Goal: Transaction & Acquisition: Purchase product/service

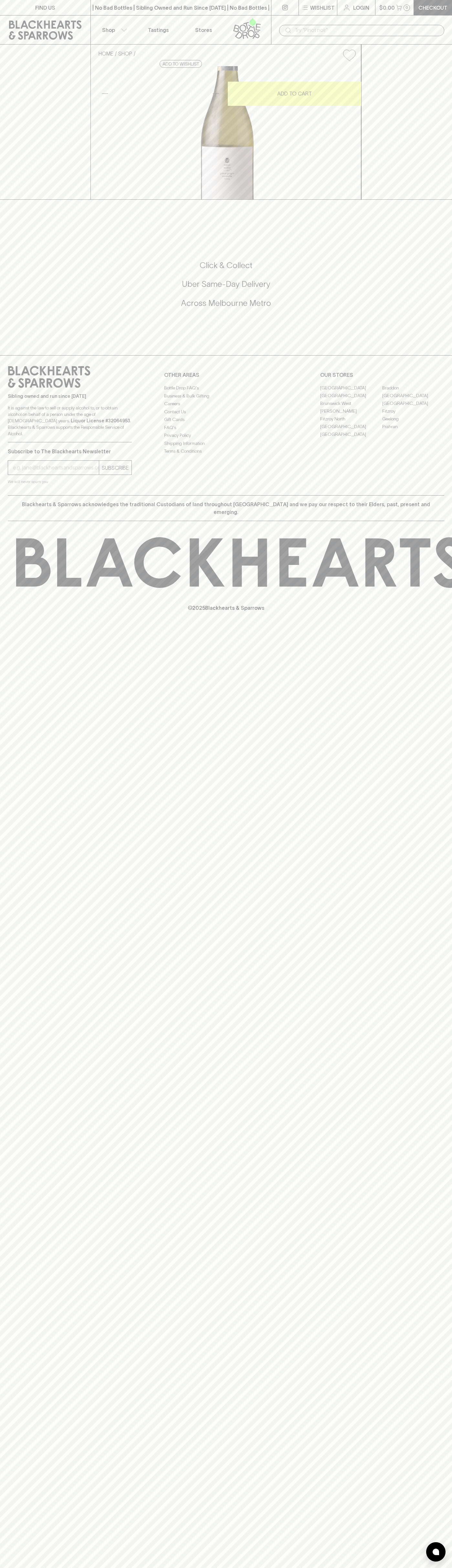
click at [109, 29] on p "Shop" at bounding box center [108, 30] width 13 height 8
click at [440, 1378] on div at bounding box center [226, 784] width 452 height 1568
click at [313, 1567] on html "FIND US | No Bad Bottles | Sibling Owned and Run Since [DATE] | No Bad Bottles …" at bounding box center [226, 784] width 452 height 1568
click at [18, 1504] on div at bounding box center [226, 784] width 452 height 1568
